Goal: Task Accomplishment & Management: Use online tool/utility

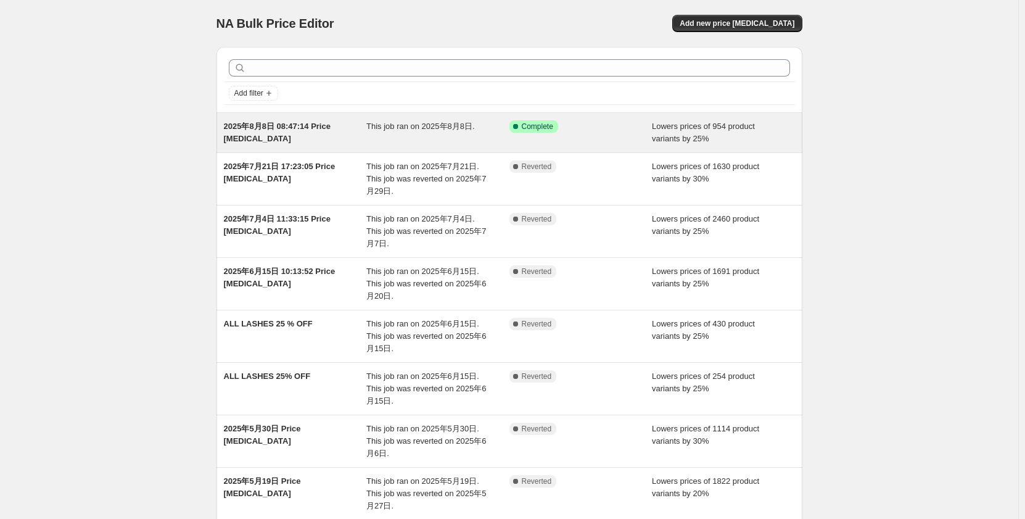
click at [316, 123] on span "2025年8月8日 08:47:14 Price [MEDICAL_DATA]" at bounding box center [277, 133] width 107 height 22
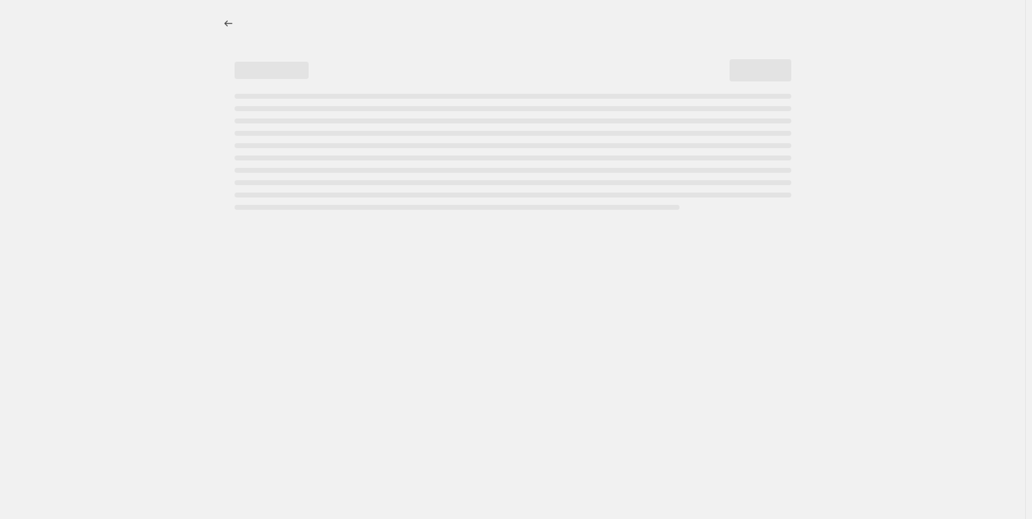
select select "percentage"
select select "no_change"
select select "collection"
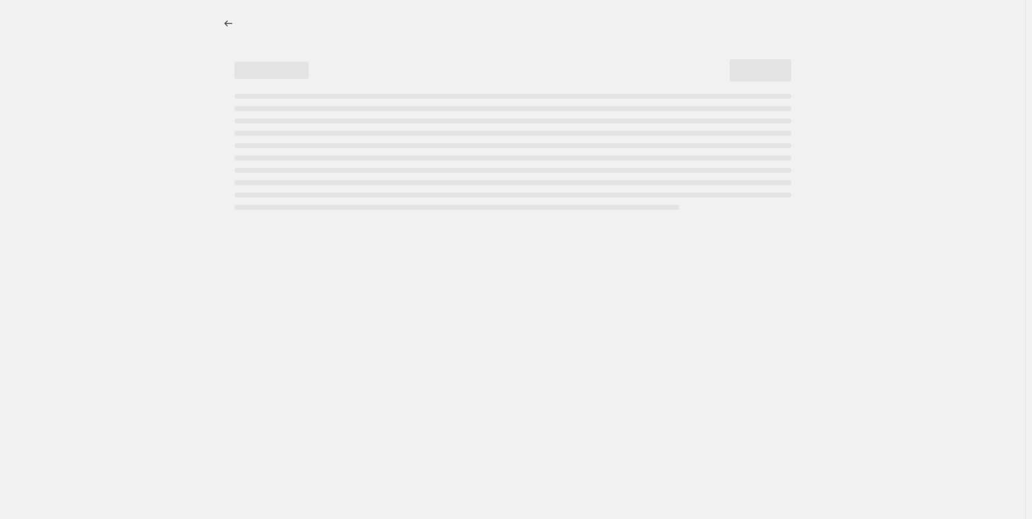
select select "collection"
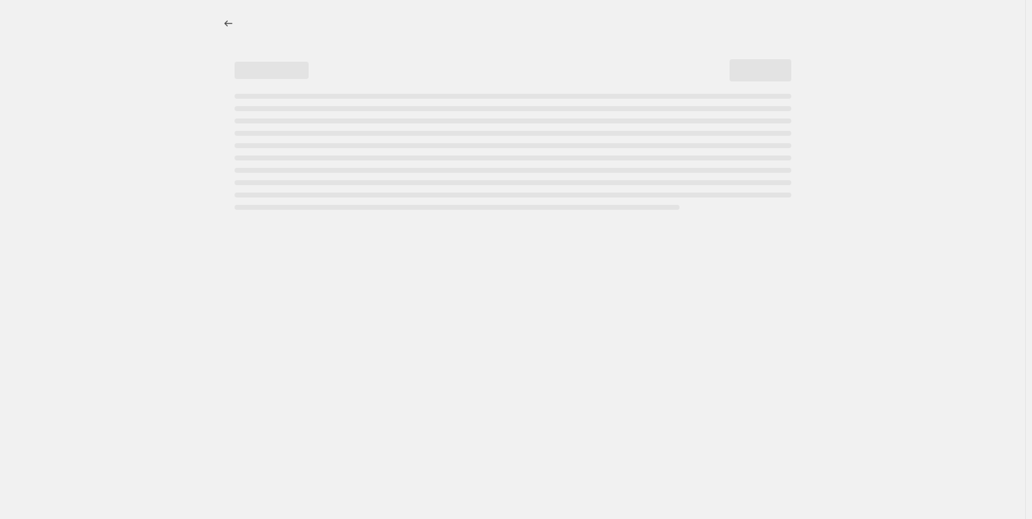
select select "collection"
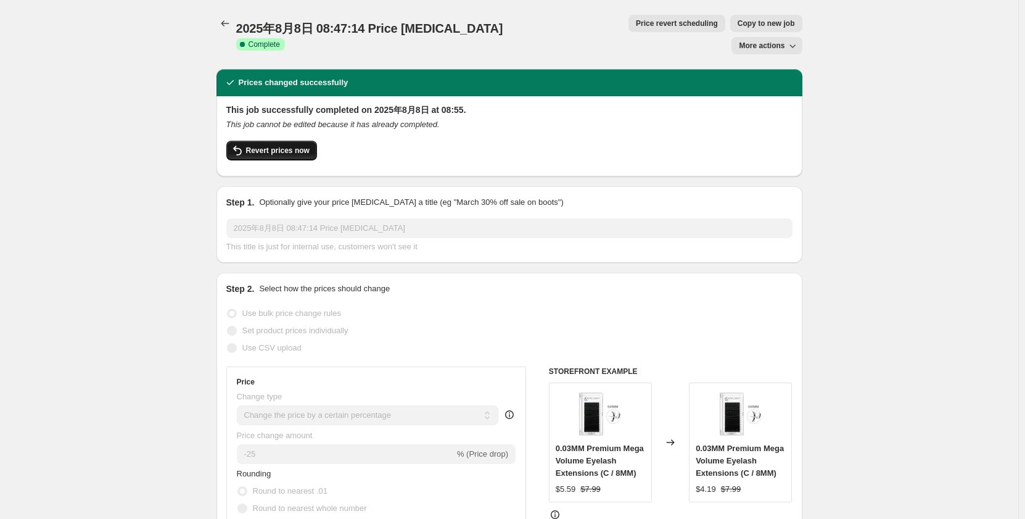
click at [293, 146] on span "Revert prices now" at bounding box center [278, 151] width 64 height 10
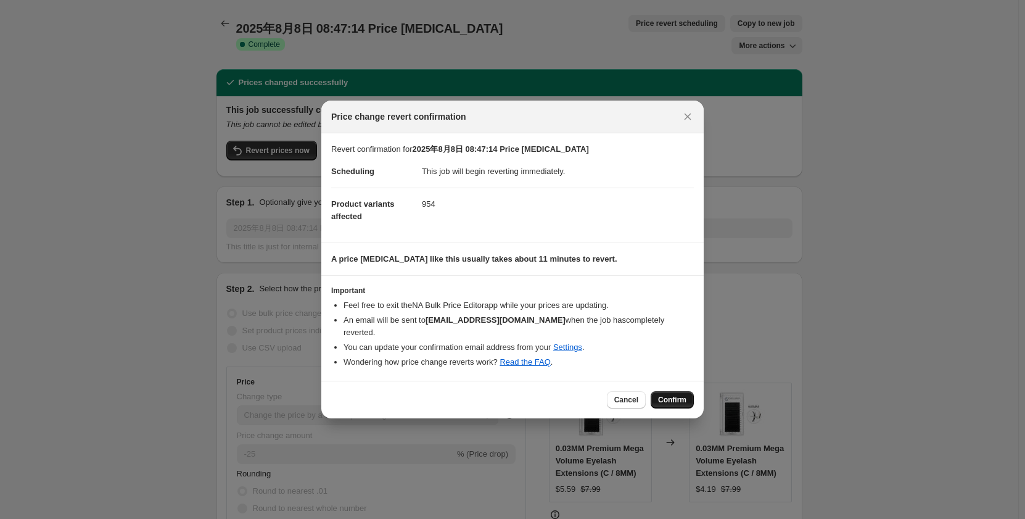
click at [677, 395] on span "Confirm" at bounding box center [672, 400] width 28 height 10
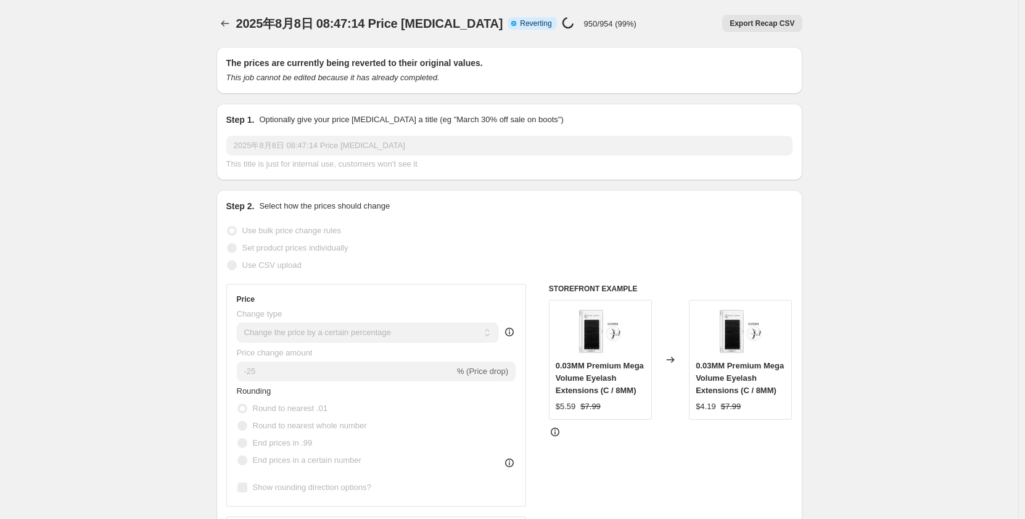
select select "percentage"
select select "no_change"
select select "collection"
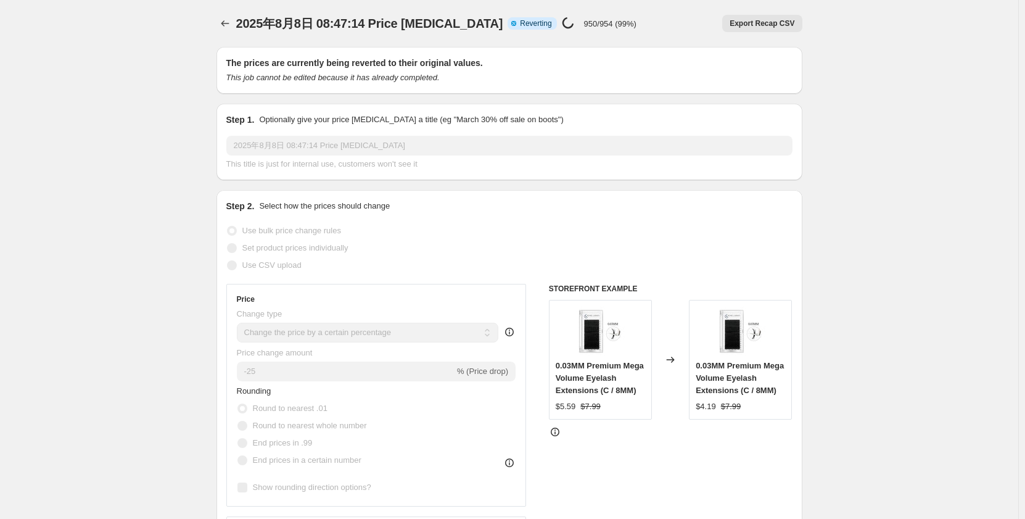
select select "collection"
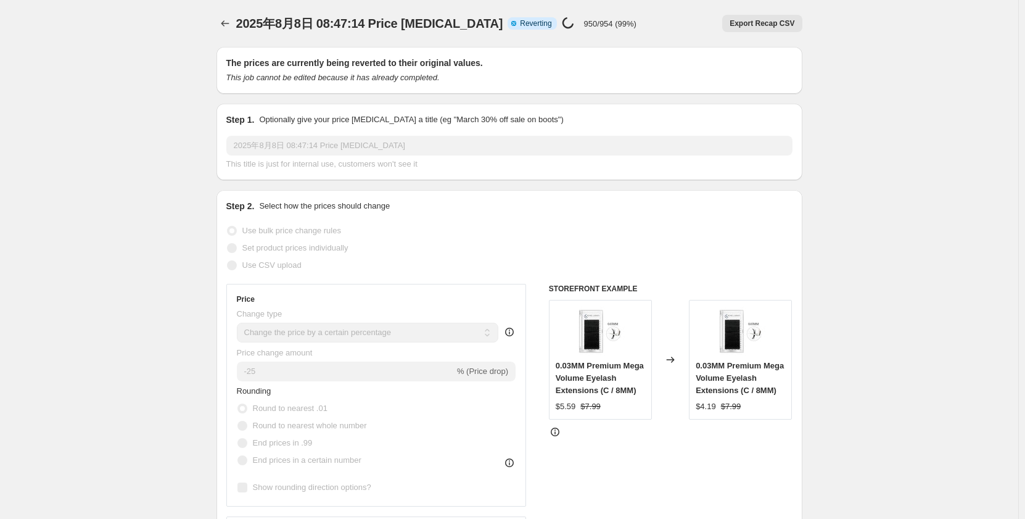
select select "collection"
